Goal: Transaction & Acquisition: Obtain resource

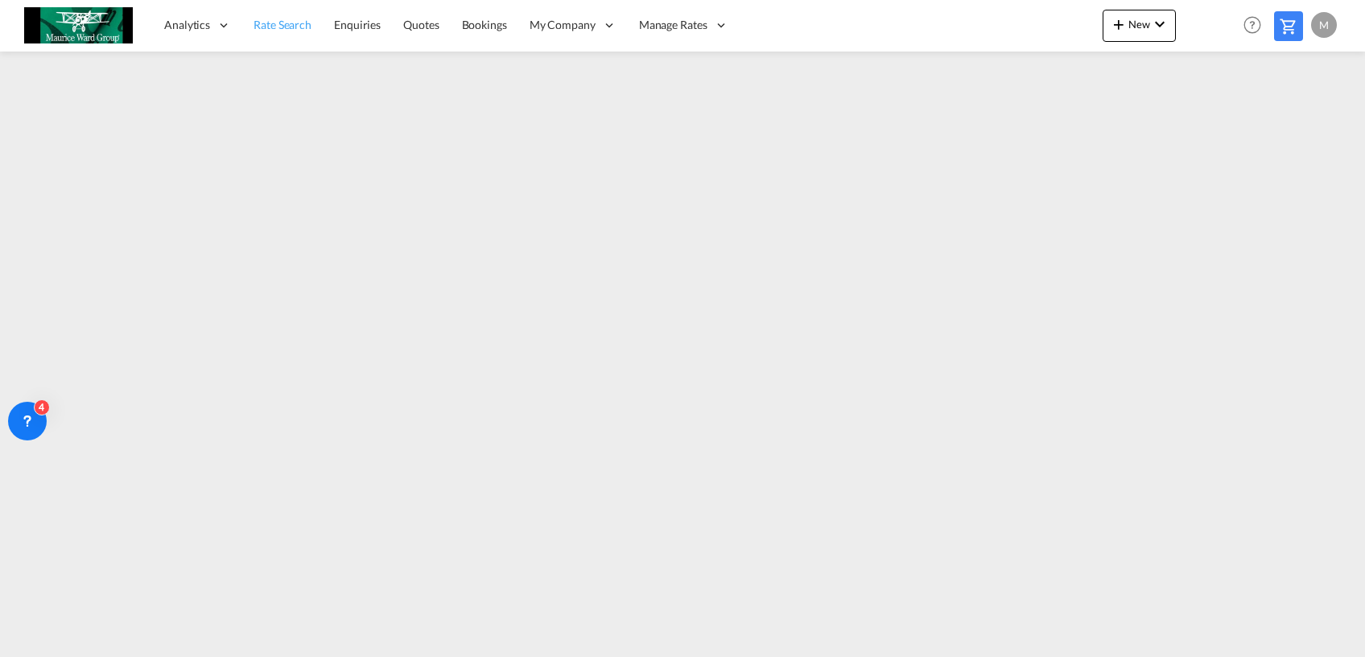
click at [283, 14] on link "Rate Search" at bounding box center [282, 25] width 80 height 52
click at [420, 30] on span "Quotes" at bounding box center [420, 25] width 35 height 14
